Goal: Check status: Check status

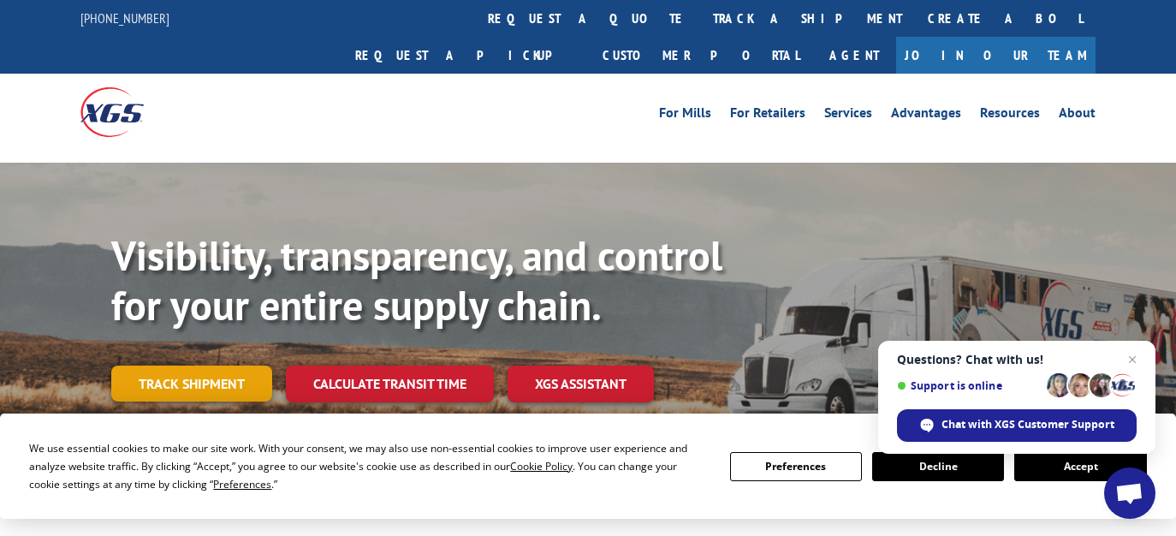
click at [201, 365] on link "Track shipment" at bounding box center [191, 383] width 161 height 36
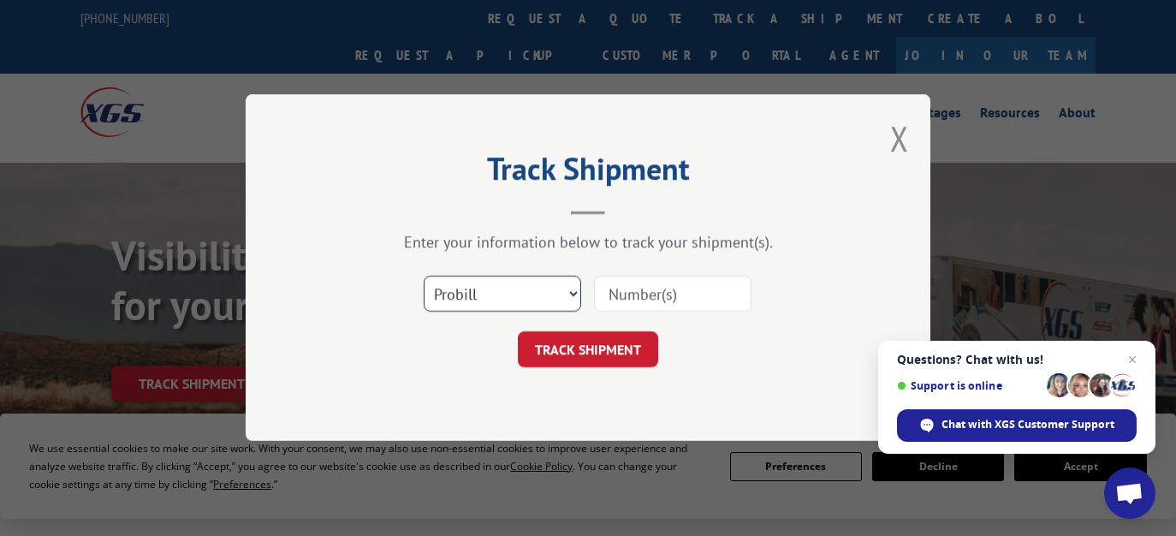
click at [569, 288] on select "Select category... Probill BOL PO" at bounding box center [502, 294] width 157 height 36
click at [314, 327] on div "Track Shipment Enter your information below to track your shipment(s). Select c…" at bounding box center [588, 267] width 685 height 347
click at [645, 299] on input at bounding box center [672, 294] width 157 height 36
drag, startPoint x: 680, startPoint y: 293, endPoint x: 599, endPoint y: 289, distance: 81.4
click at [599, 289] on input "6790992" at bounding box center [672, 294] width 157 height 36
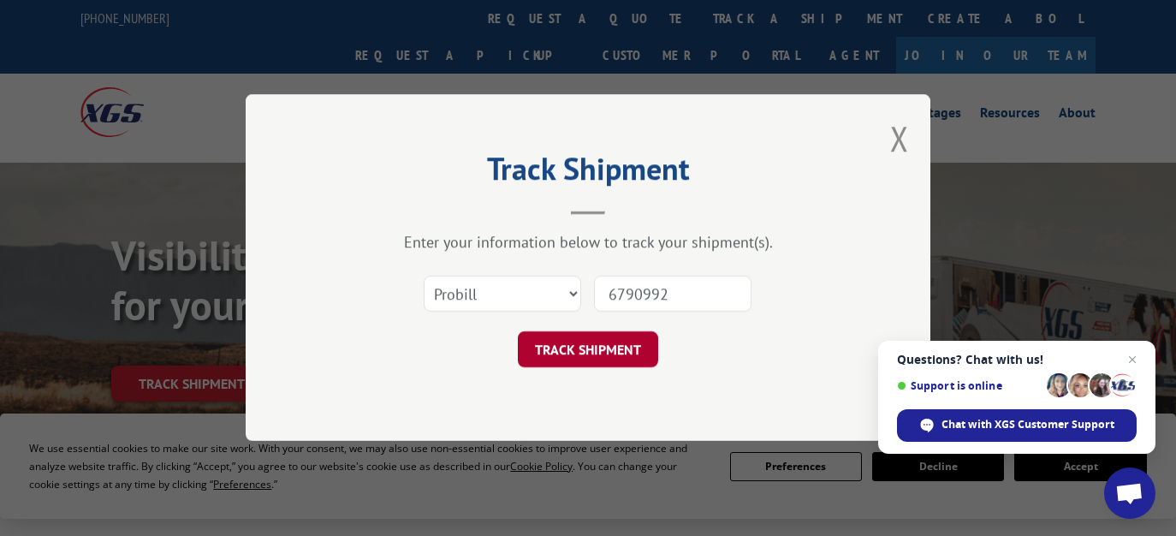
type input "6790992"
click at [607, 352] on button "TRACK SHIPMENT" at bounding box center [588, 350] width 140 height 36
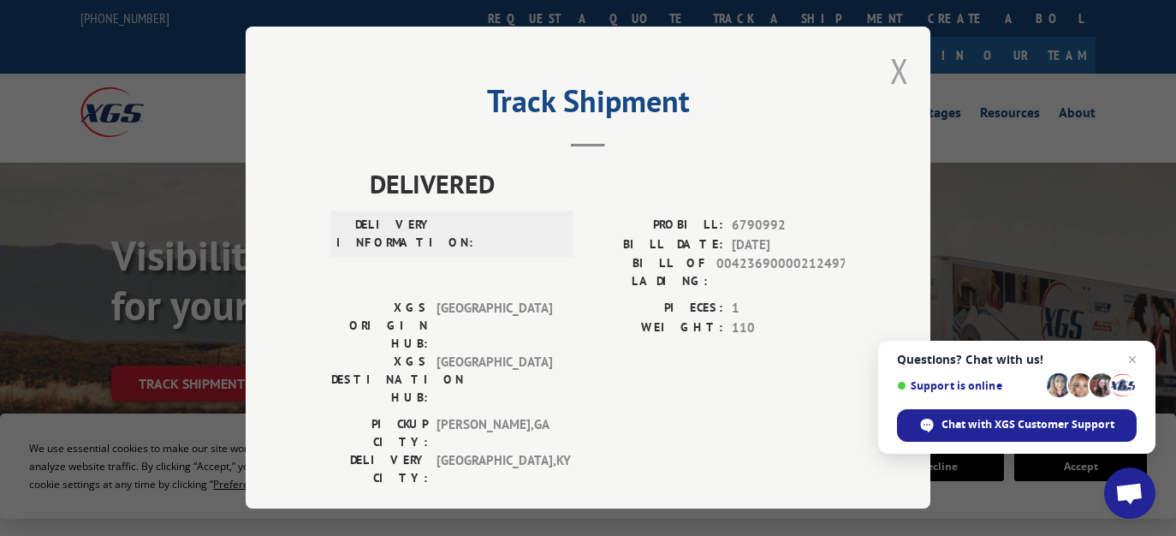
click at [893, 76] on button "Close modal" at bounding box center [899, 70] width 19 height 45
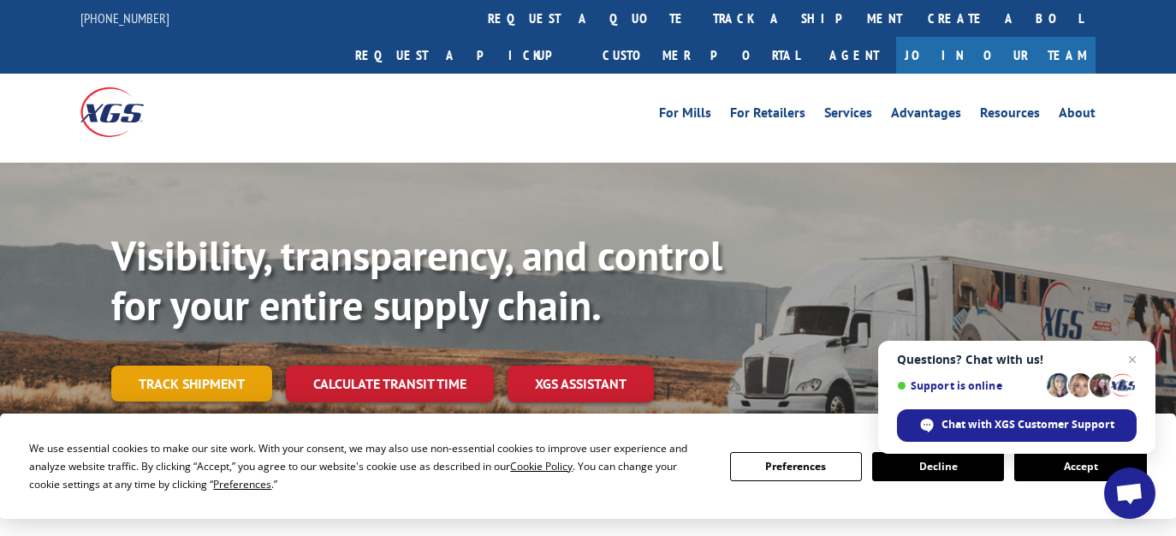
click at [158, 365] on link "Track shipment" at bounding box center [191, 383] width 161 height 36
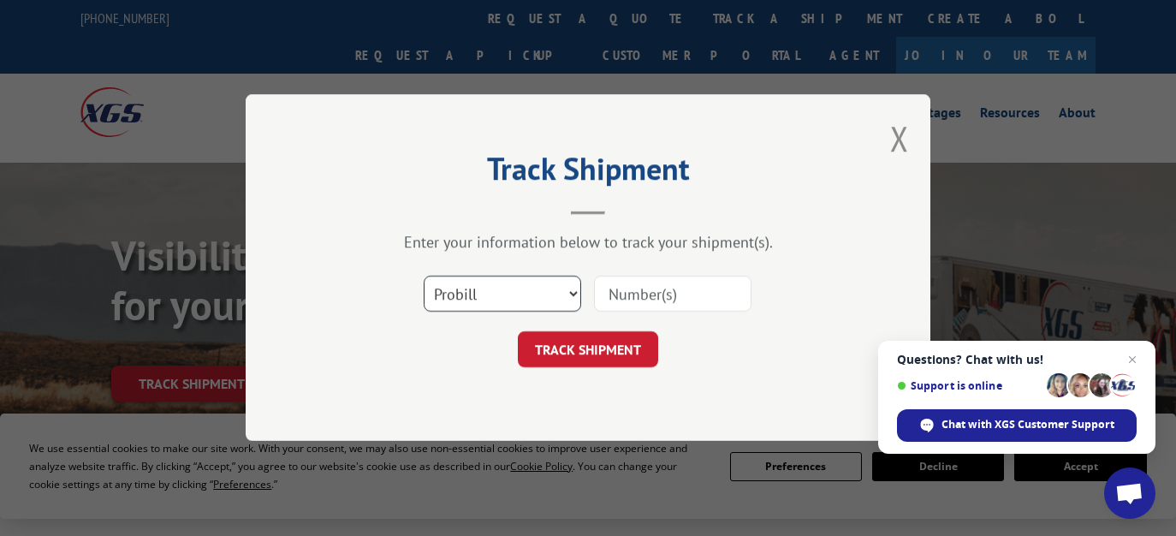
click at [573, 294] on select "Select category... Probill BOL PO" at bounding box center [502, 294] width 157 height 36
select select "bol"
click at [424, 276] on select "Select category... Probill BOL PO" at bounding box center [502, 294] width 157 height 36
paste input "6790992"
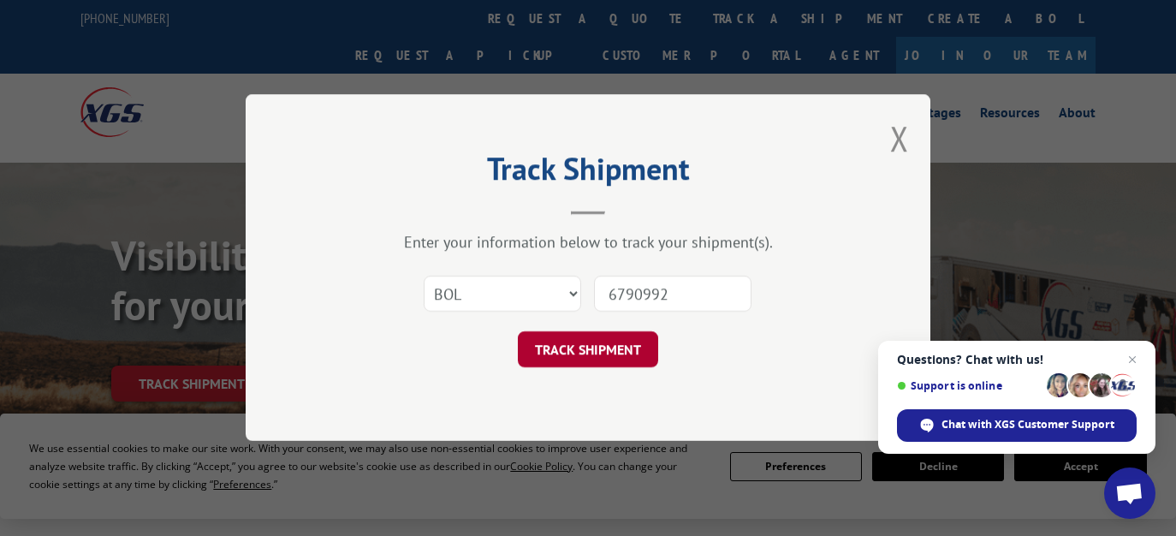
type input "6790992"
click at [577, 345] on button "TRACK SHIPMENT" at bounding box center [588, 350] width 140 height 36
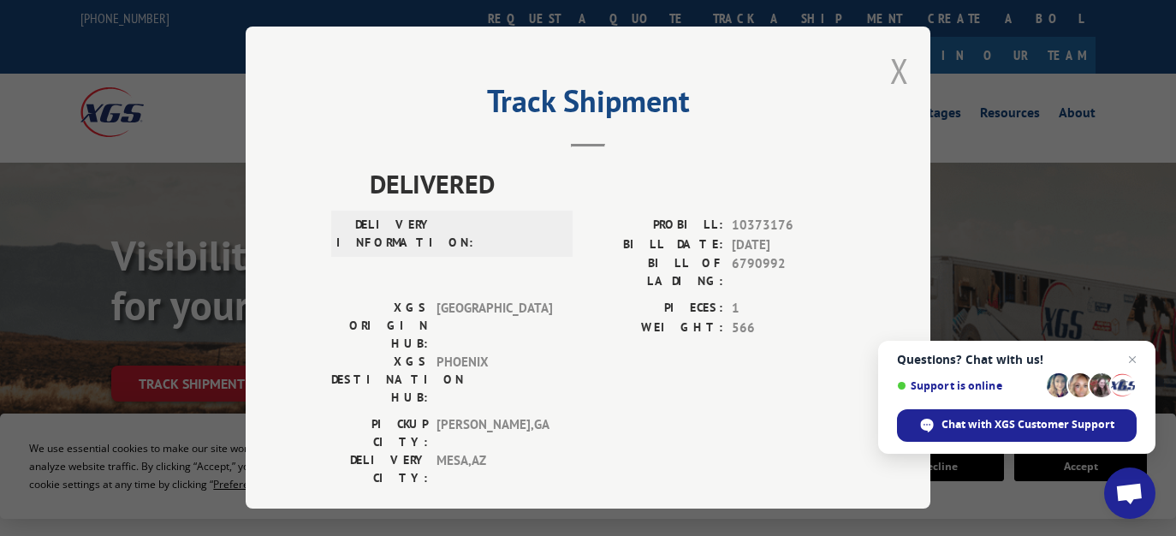
click at [893, 74] on button "Close modal" at bounding box center [899, 70] width 19 height 45
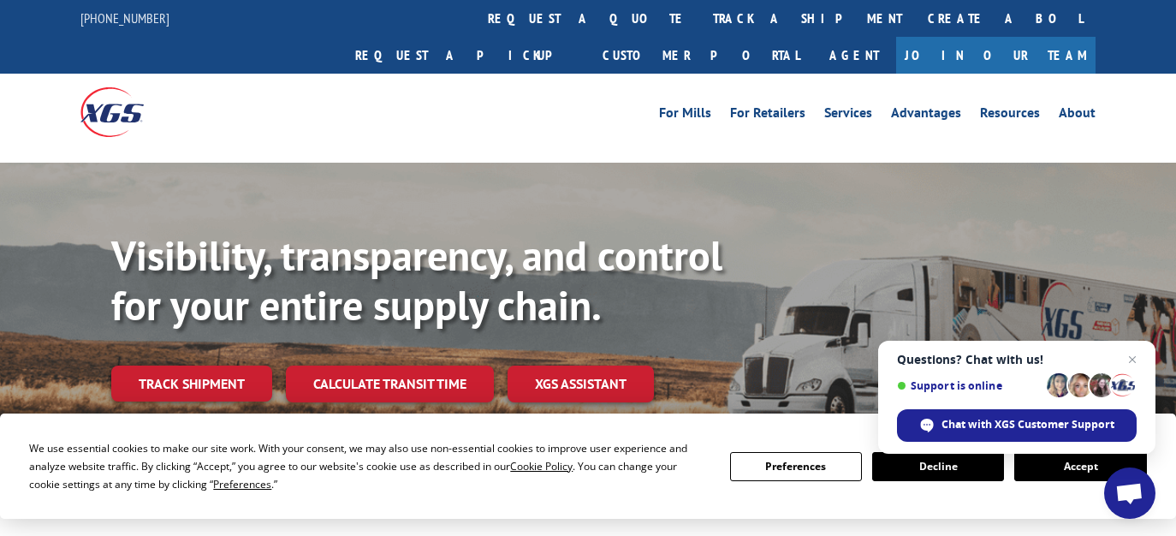
drag, startPoint x: 198, startPoint y: 342, endPoint x: 209, endPoint y: 343, distance: 11.2
click at [198, 365] on link "Track shipment" at bounding box center [191, 383] width 161 height 36
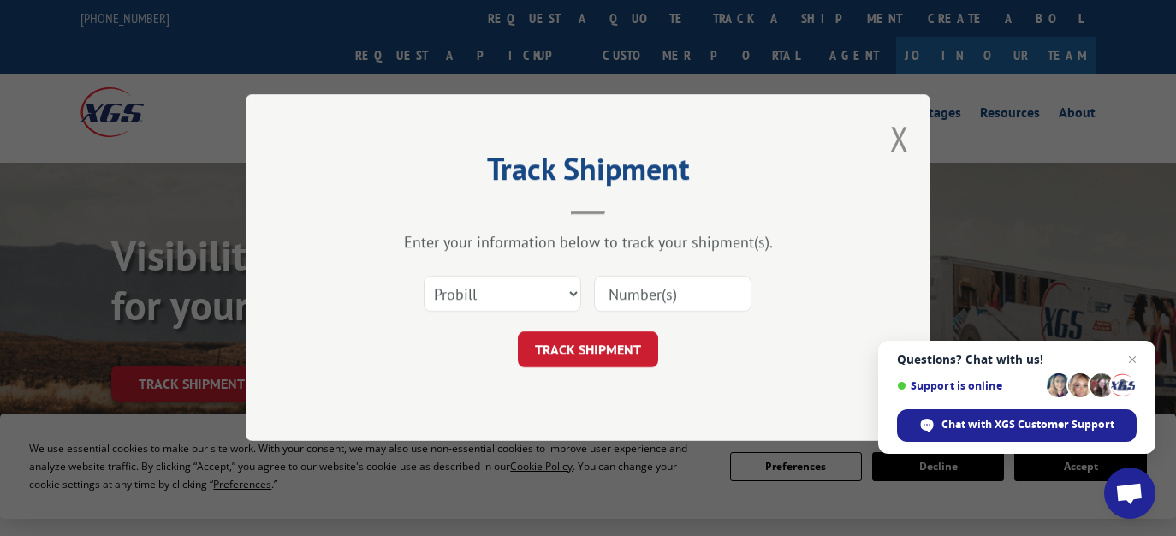
click at [584, 285] on div "Select category... Probill BOL PO" at bounding box center [587, 294] width 513 height 56
click at [565, 286] on select "Select category... Probill BOL PO" at bounding box center [502, 294] width 157 height 36
select select "po"
click at [424, 276] on select "Select category... Probill BOL PO" at bounding box center [502, 294] width 157 height 36
paste input "6790992"
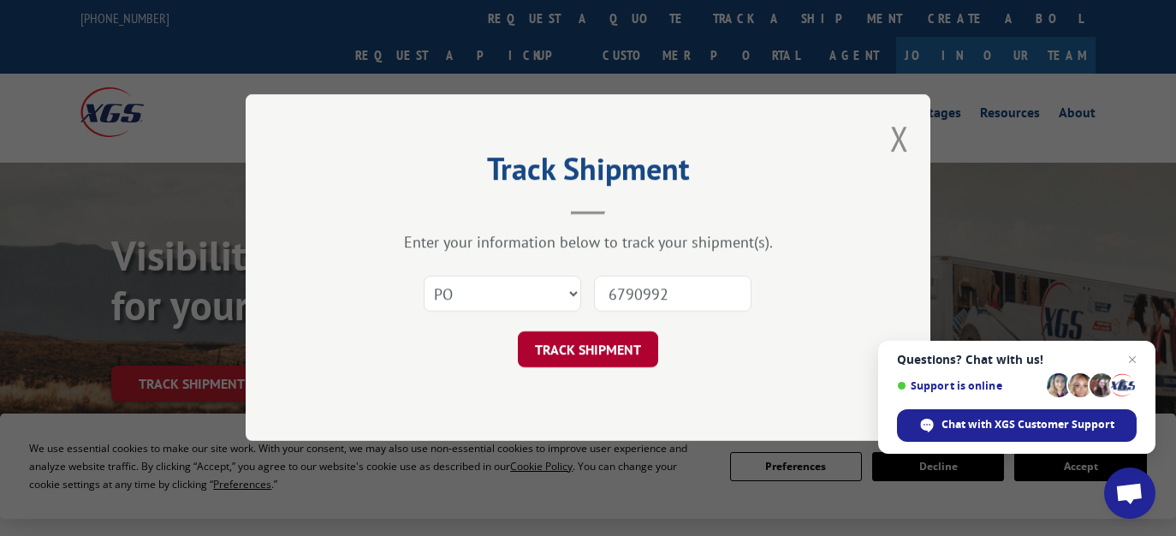
type input "6790992"
click at [586, 353] on button "TRACK SHIPMENT" at bounding box center [588, 350] width 140 height 36
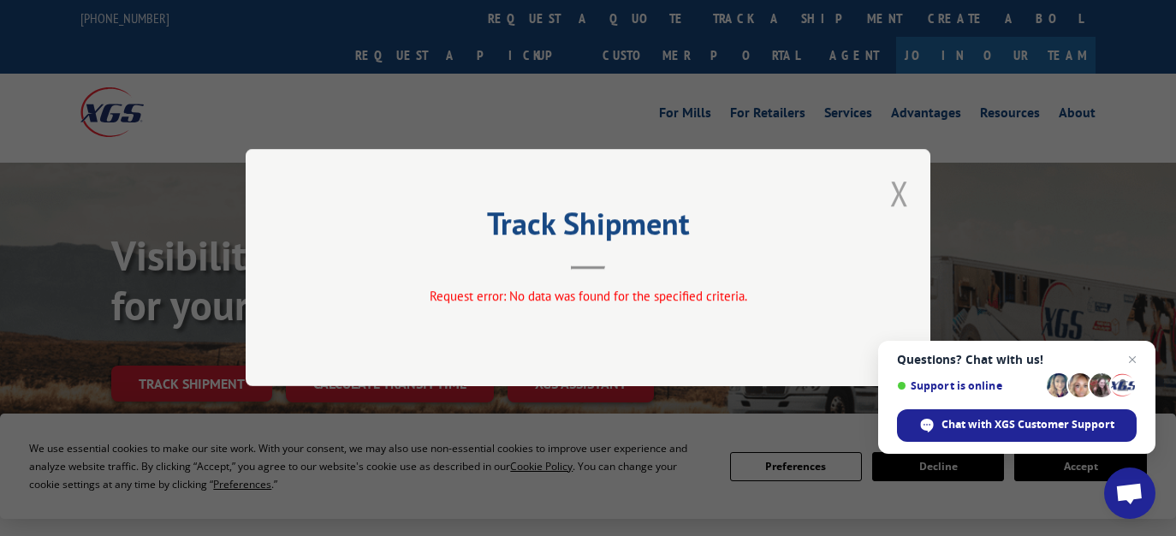
click at [906, 203] on button "Close modal" at bounding box center [899, 192] width 19 height 45
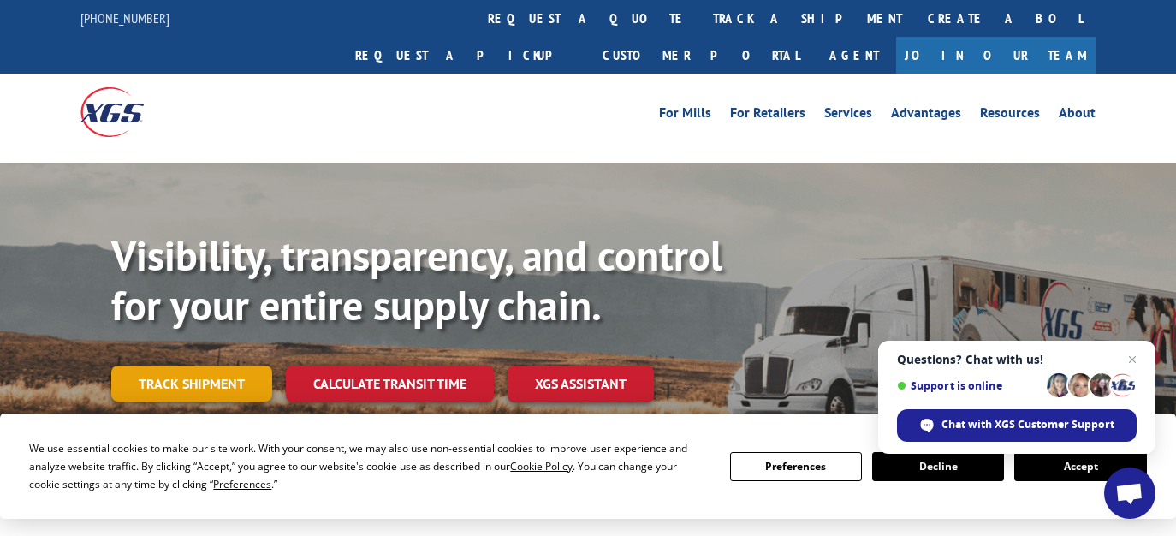
click at [149, 365] on link "Track shipment" at bounding box center [191, 383] width 161 height 36
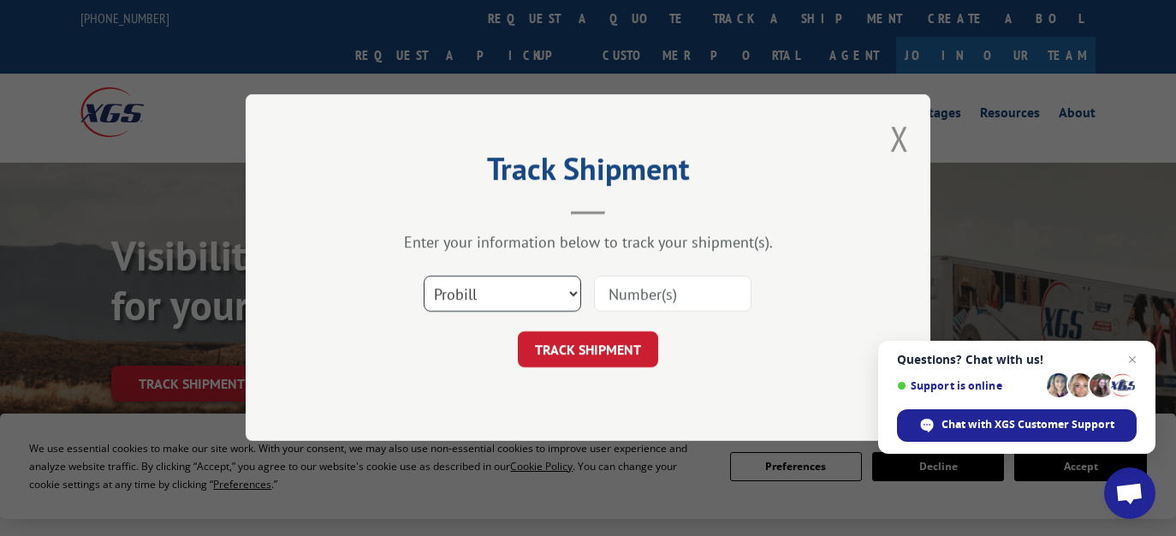
click at [567, 297] on select "Select category... Probill BOL PO" at bounding box center [502, 294] width 157 height 36
select select "bol"
click at [424, 276] on select "Select category... Probill BOL PO" at bounding box center [502, 294] width 157 height 36
click at [642, 300] on input at bounding box center [672, 294] width 157 height 36
drag, startPoint x: 642, startPoint y: 299, endPoint x: 624, endPoint y: 294, distance: 18.5
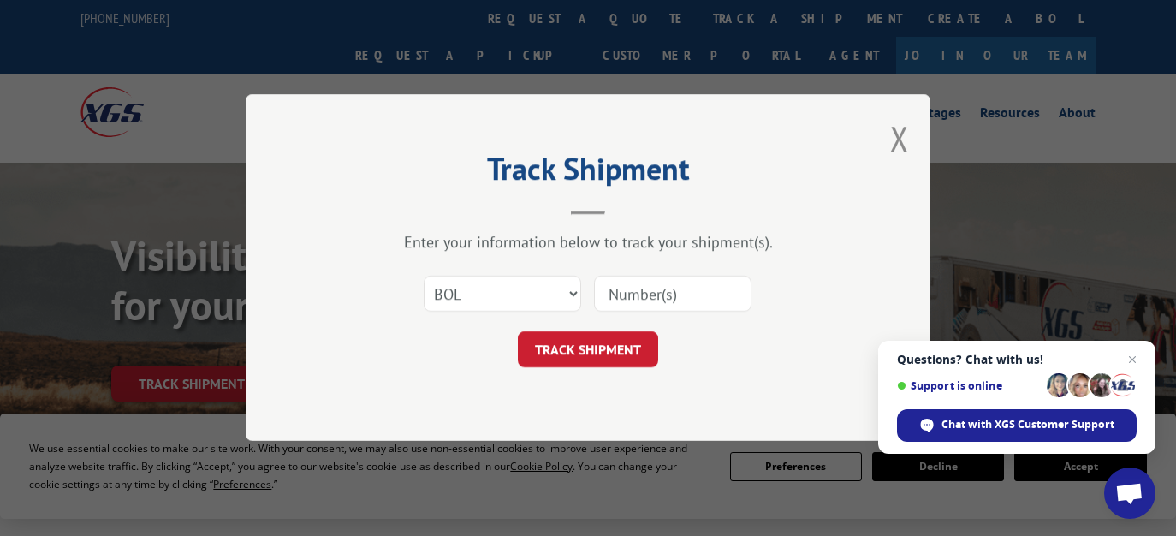
click at [627, 292] on input at bounding box center [672, 294] width 157 height 36
type input "6790992"
click at [611, 348] on button "TRACK SHIPMENT" at bounding box center [588, 350] width 140 height 36
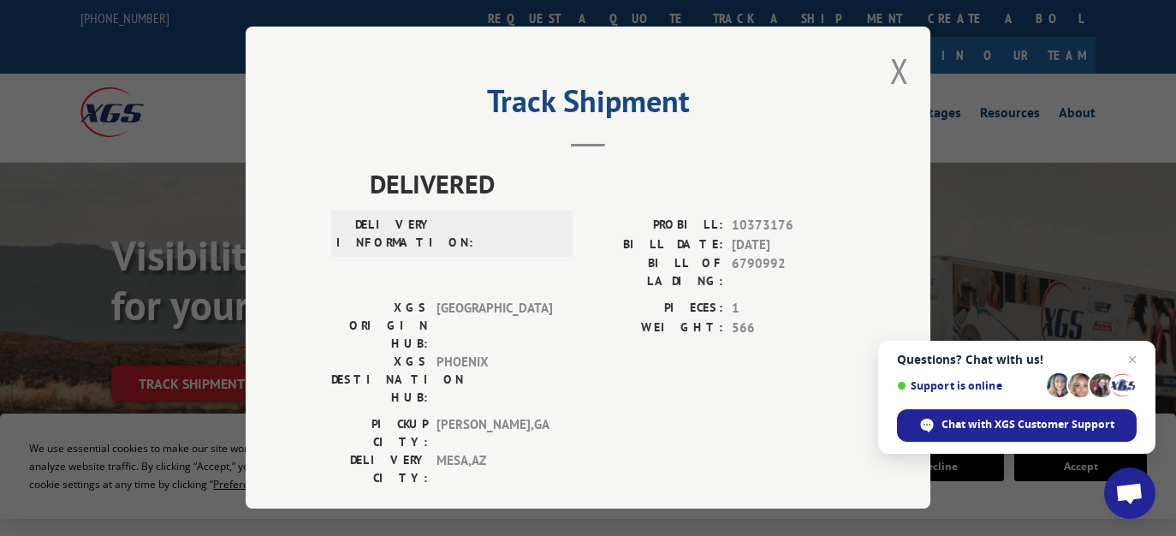
drag, startPoint x: 893, startPoint y: 71, endPoint x: 882, endPoint y: 72, distance: 12.0
click at [893, 71] on button "Close modal" at bounding box center [899, 70] width 19 height 45
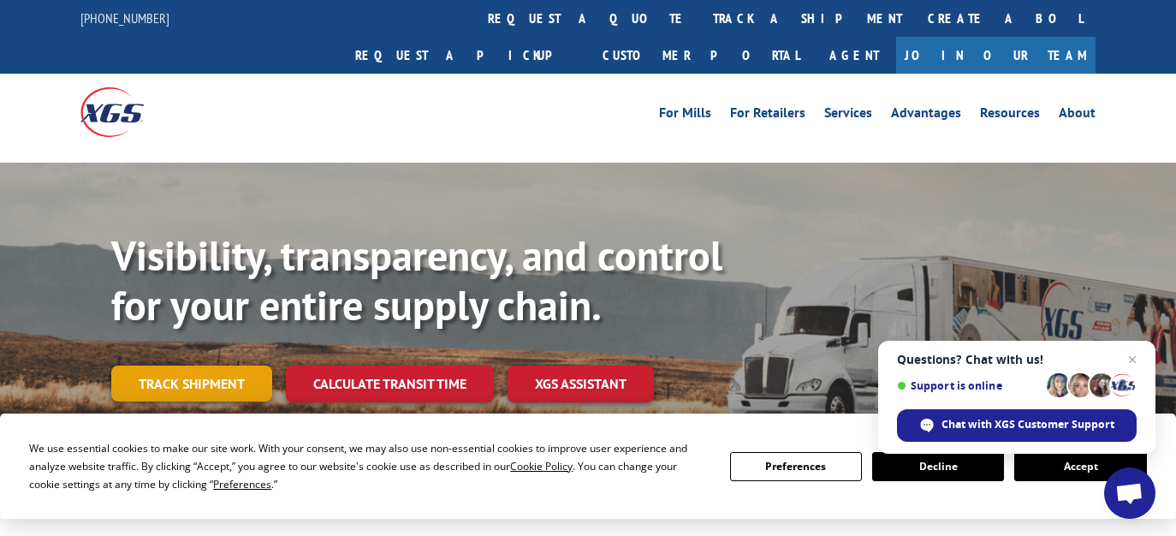
click at [224, 365] on link "Track shipment" at bounding box center [191, 383] width 161 height 36
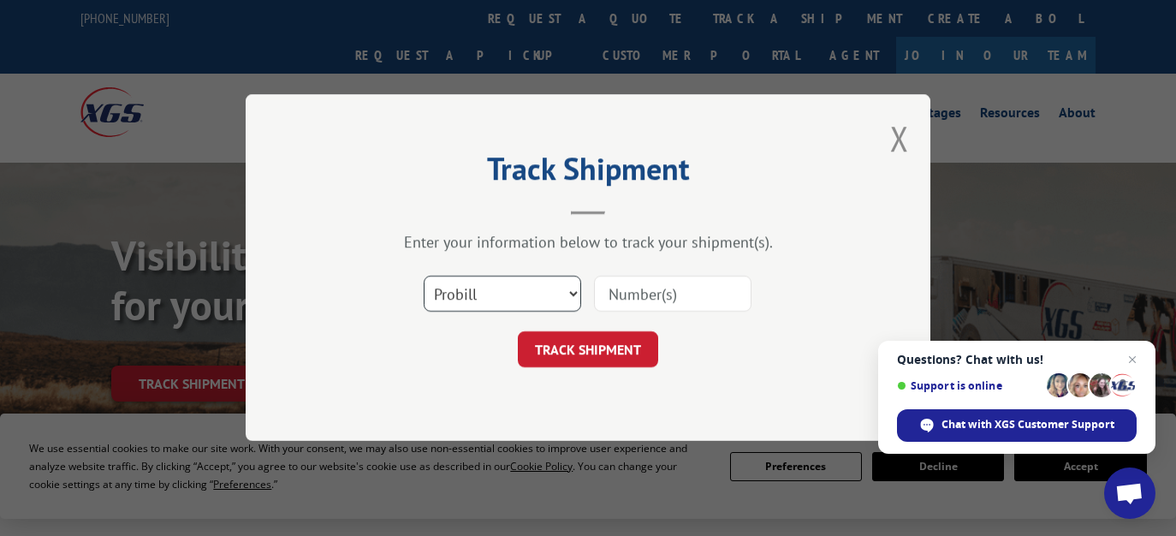
click at [571, 292] on select "Select category... Probill BOL PO" at bounding box center [502, 294] width 157 height 36
select select "bol"
click at [424, 276] on select "Select category... Probill BOL PO" at bounding box center [502, 294] width 157 height 36
click at [621, 302] on input at bounding box center [672, 294] width 157 height 36
type input "6790992"
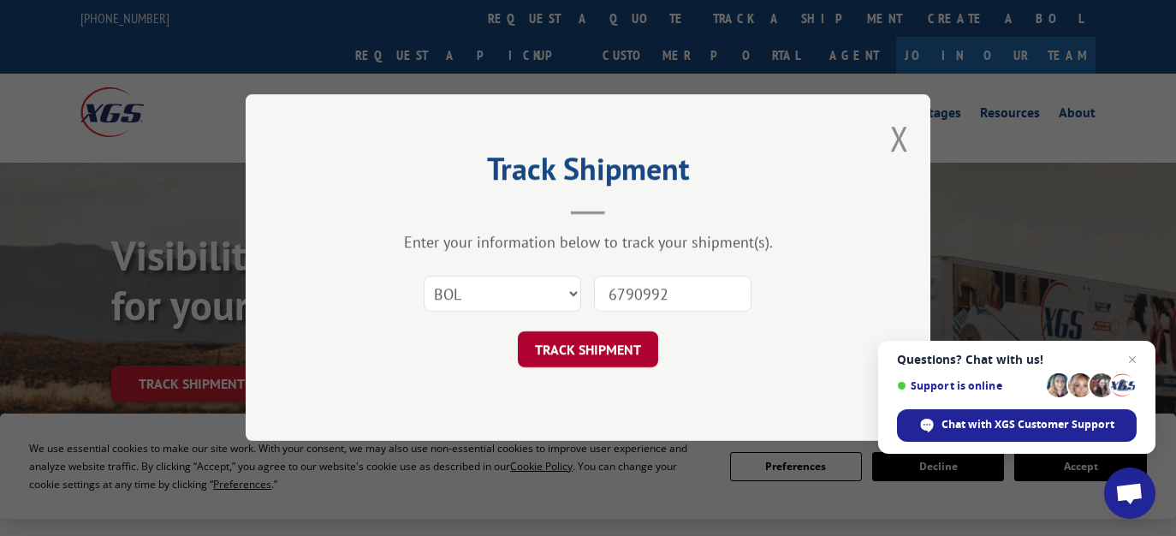
click at [619, 359] on button "TRACK SHIPMENT" at bounding box center [588, 350] width 140 height 36
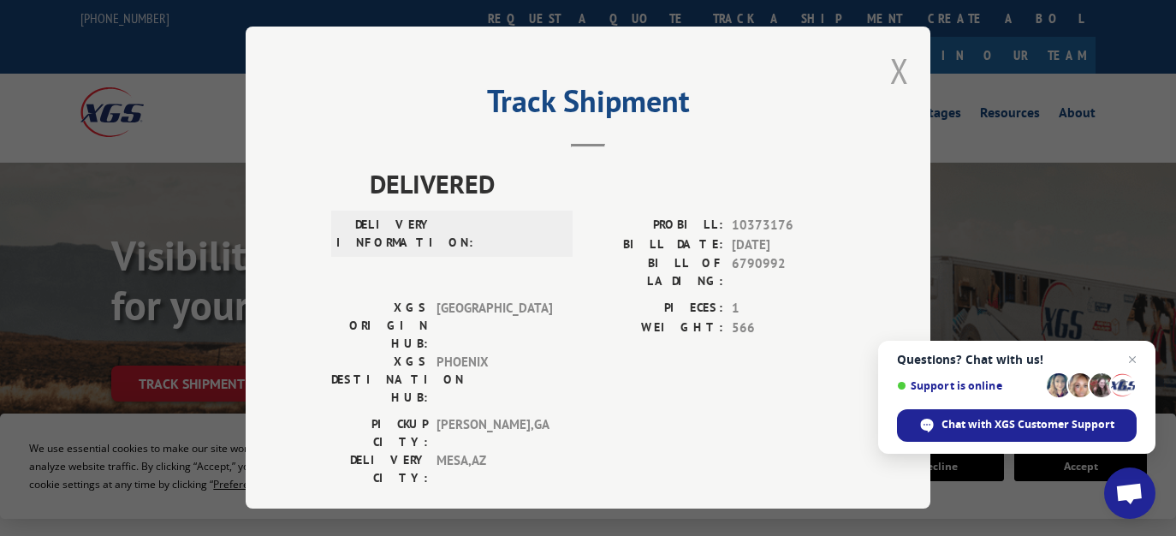
click at [890, 77] on button "Close modal" at bounding box center [899, 70] width 19 height 45
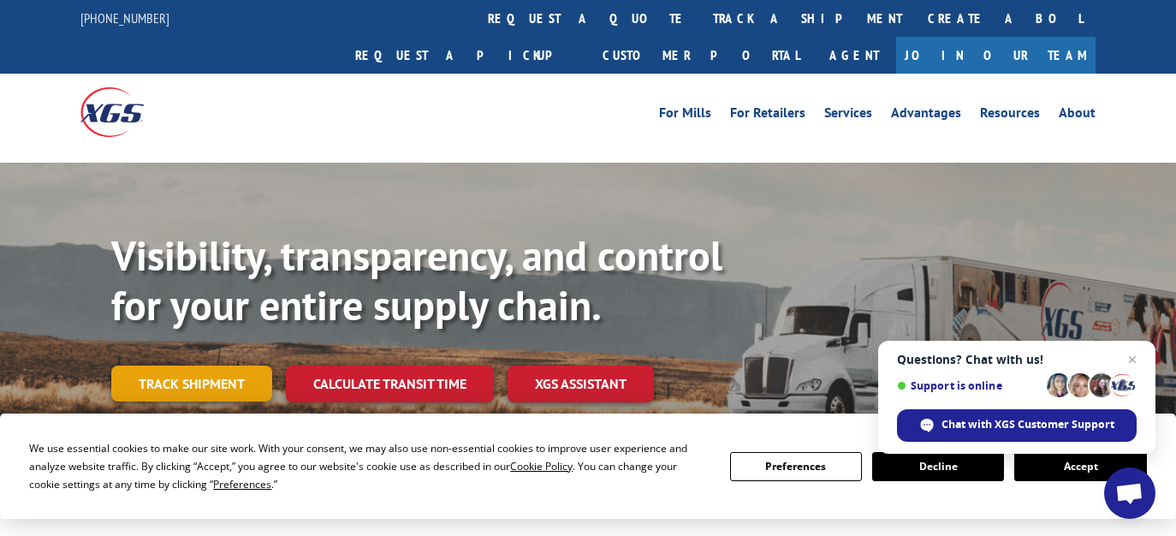
click at [198, 365] on link "Track shipment" at bounding box center [191, 383] width 161 height 36
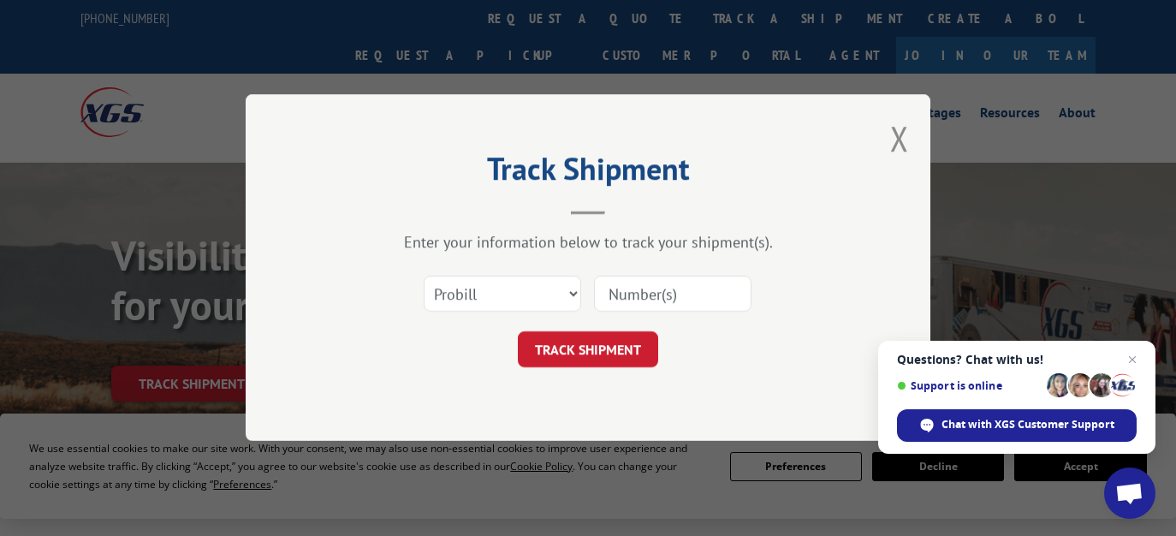
click at [649, 300] on input at bounding box center [672, 294] width 157 height 36
type input "6790992"
drag, startPoint x: 679, startPoint y: 297, endPoint x: 591, endPoint y: 295, distance: 88.2
click at [591, 295] on div "Select category... Probill BOL PO 6790992" at bounding box center [587, 294] width 513 height 56
